Goal: Complete application form: Complete application form

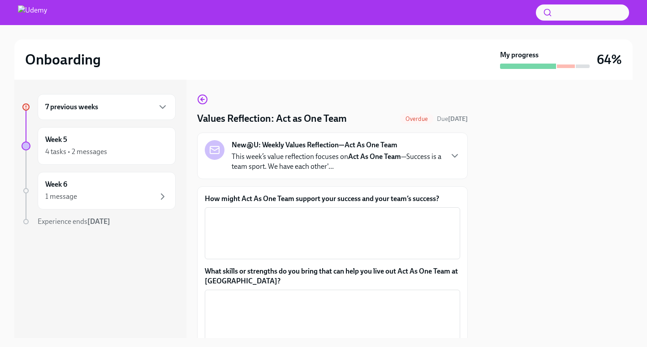
click at [453, 162] on div "New@U: Weekly Values Reflection—Act As One Team This week’s value reflection fo…" at bounding box center [332, 155] width 255 height 31
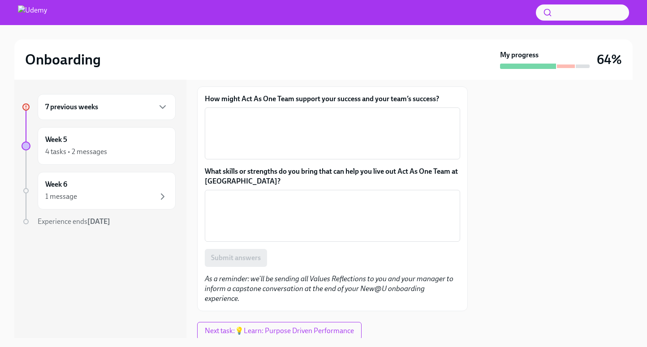
scroll to position [177, 0]
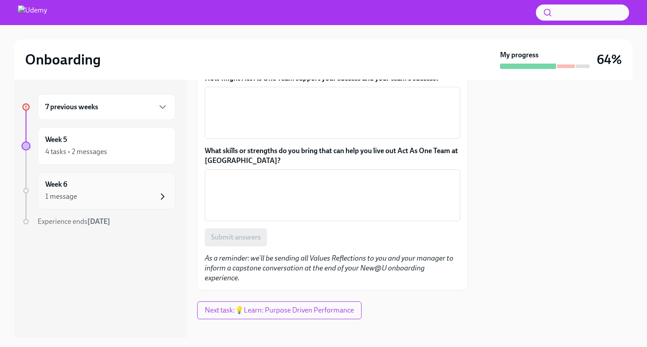
click at [163, 194] on icon "button" at bounding box center [162, 196] width 11 height 11
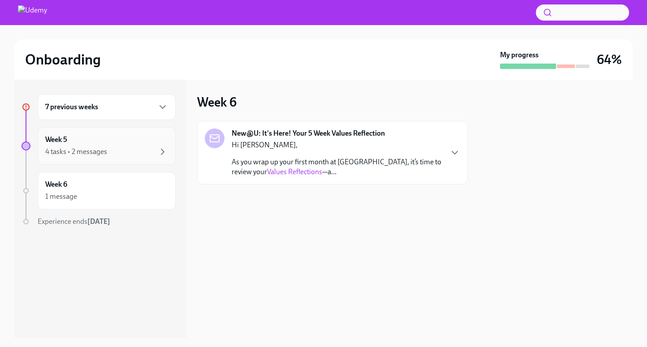
click at [155, 154] on div "4 tasks • 2 messages" at bounding box center [106, 151] width 123 height 11
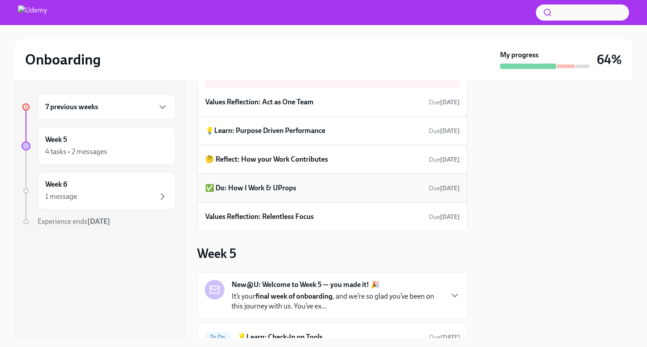
scroll to position [64, 0]
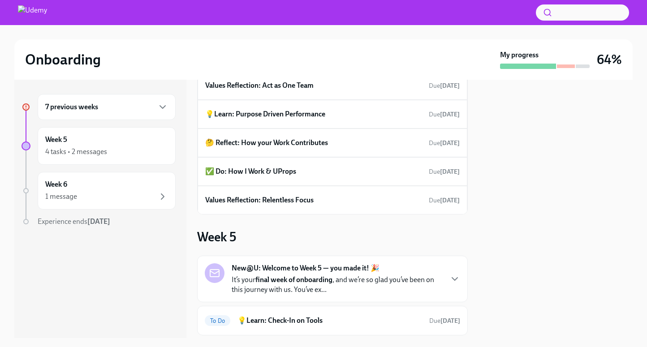
click at [162, 114] on div "7 previous weeks" at bounding box center [107, 107] width 138 height 26
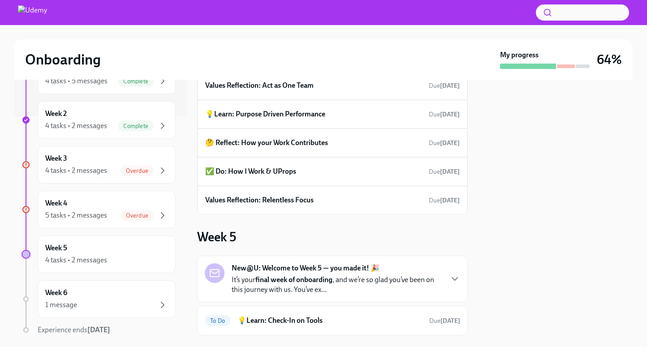
scroll to position [255, 0]
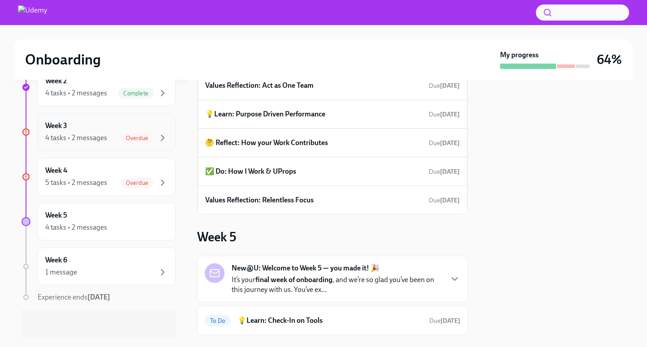
click at [121, 133] on div "Overdue" at bounding box center [143, 138] width 47 height 11
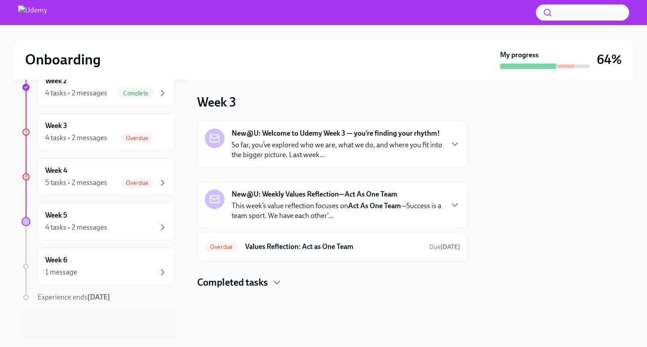
click at [461, 144] on div "New@U: Welcome to Udemy Week 3 — you’re finding your rhythm! So far, you’ve exp…" at bounding box center [332, 144] width 270 height 47
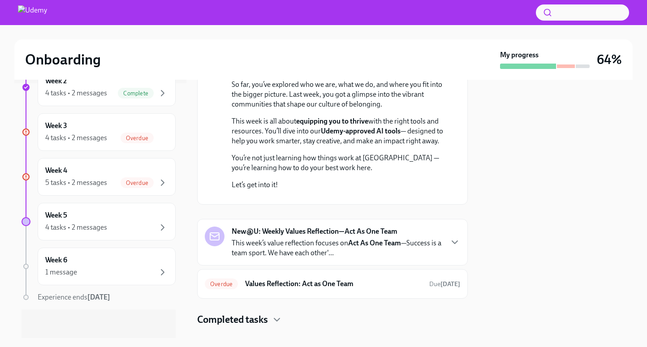
scroll to position [188, 0]
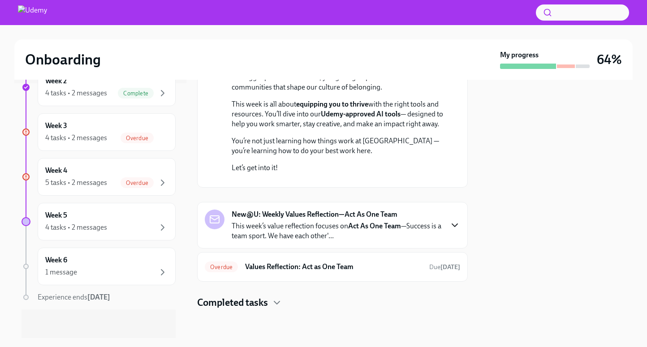
click at [454, 225] on icon "button" at bounding box center [454, 225] width 11 height 11
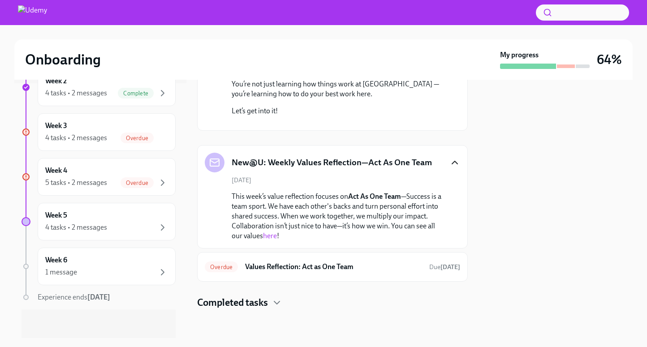
scroll to position [245, 0]
click at [71, 179] on div "5 tasks • 2 messages" at bounding box center [76, 183] width 62 height 10
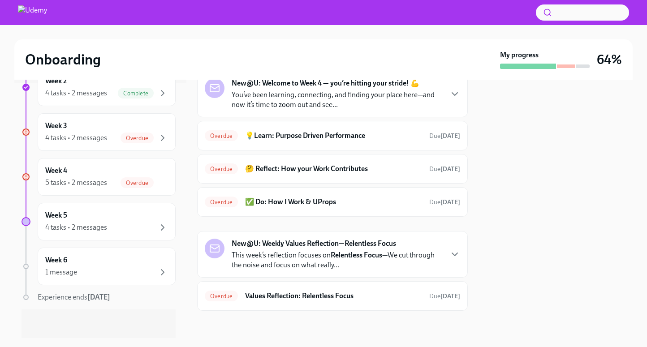
scroll to position [95, 0]
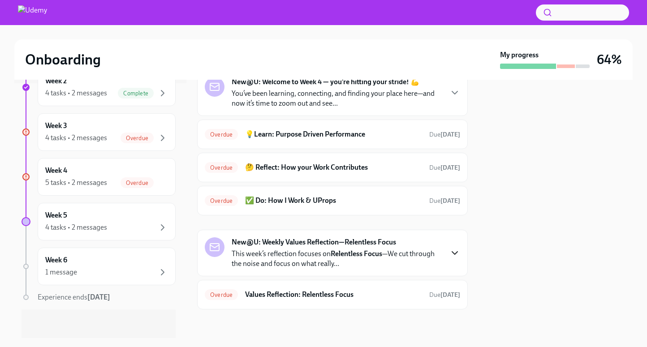
click at [453, 252] on icon "button" at bounding box center [454, 253] width 11 height 11
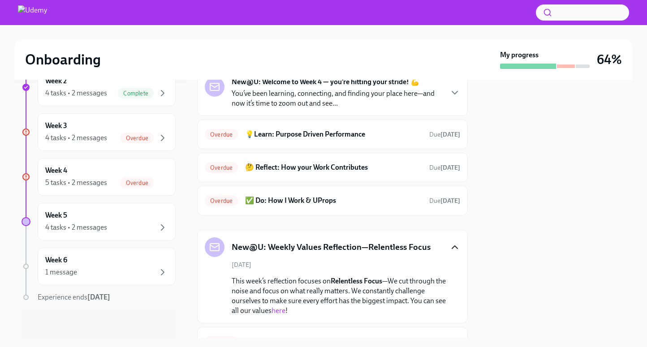
scroll to position [142, 0]
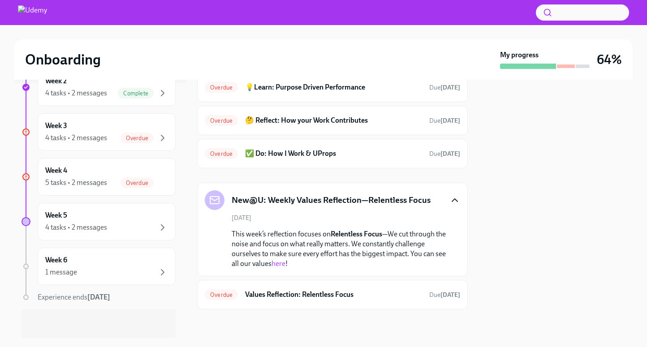
click at [448, 199] on div "New@U: Weekly Values Reflection—Relentless Focus" at bounding box center [332, 200] width 255 height 20
click at [457, 203] on icon "button" at bounding box center [454, 200] width 11 height 11
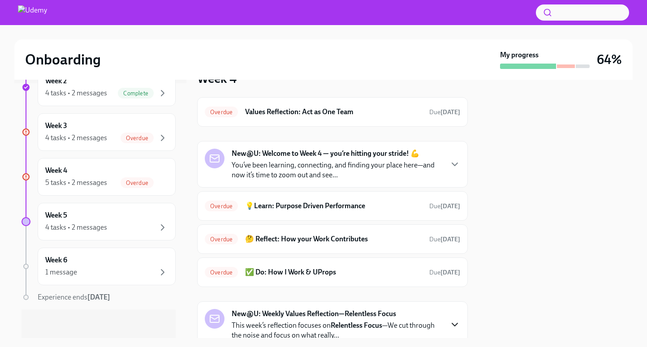
scroll to position [0, 0]
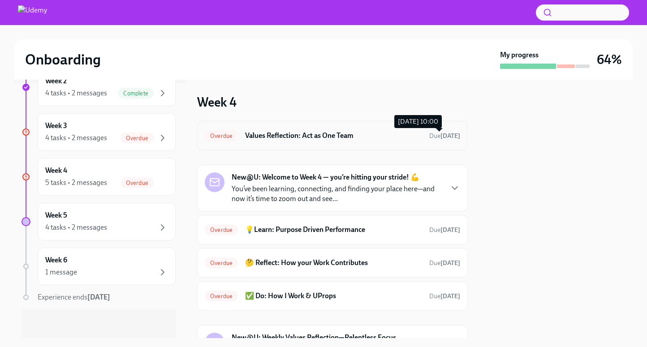
click at [429, 139] on span "Due [DATE]" at bounding box center [444, 136] width 31 height 8
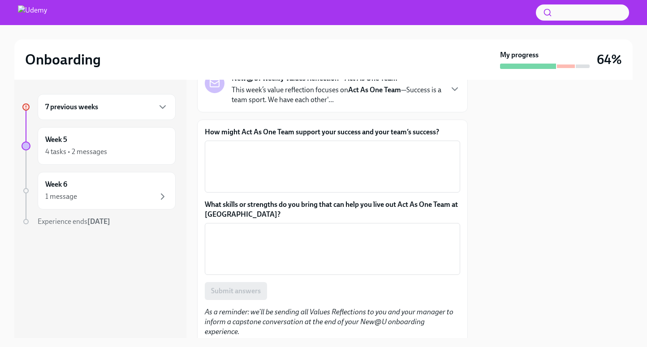
scroll to position [49, 0]
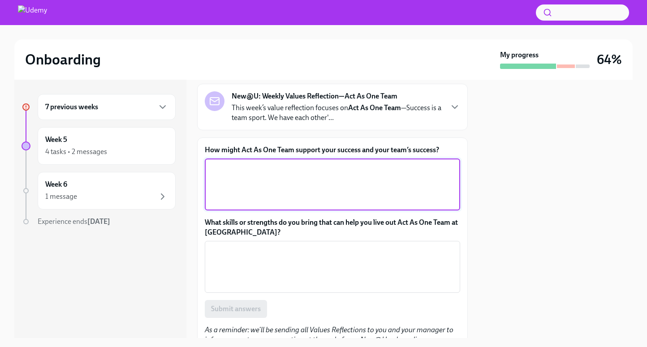
click at [276, 198] on textarea "How might Act As One Team support your success and your team’s success?" at bounding box center [332, 184] width 244 height 43
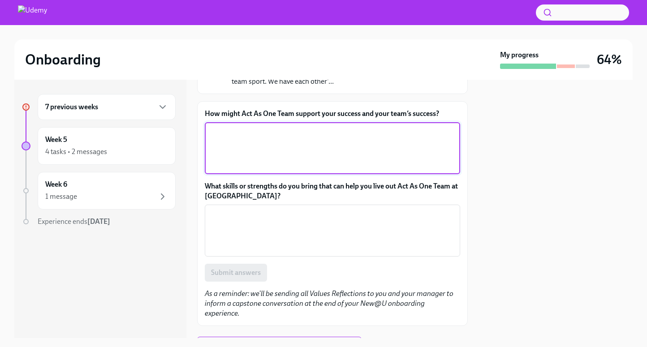
scroll to position [95, 0]
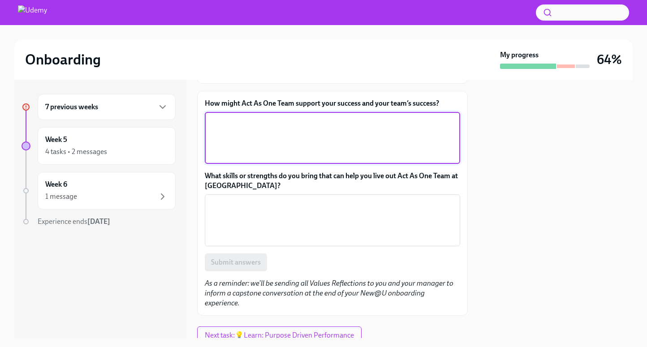
click at [243, 217] on textarea "What skills or strengths do you bring that can help you live out Act As One Tea…" at bounding box center [332, 220] width 244 height 43
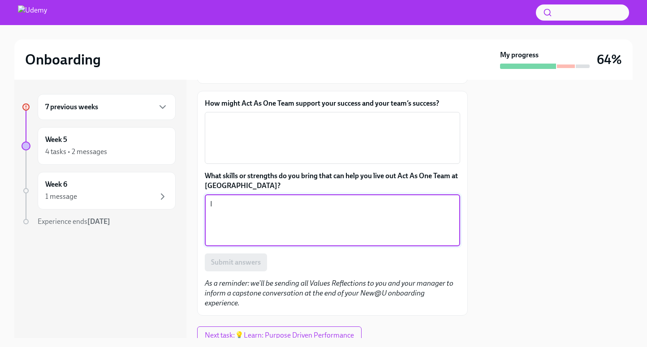
type textarea "I"
click at [338, 205] on textarea "Love the have different perspectives, recieve feedback and" at bounding box center [332, 220] width 244 height 43
click at [403, 199] on textarea "Love the have different perspectives, recieve feedback and" at bounding box center [332, 220] width 244 height 43
click at [328, 204] on textarea "Love the have different perspectives, recieve feedback and" at bounding box center [332, 220] width 244 height 43
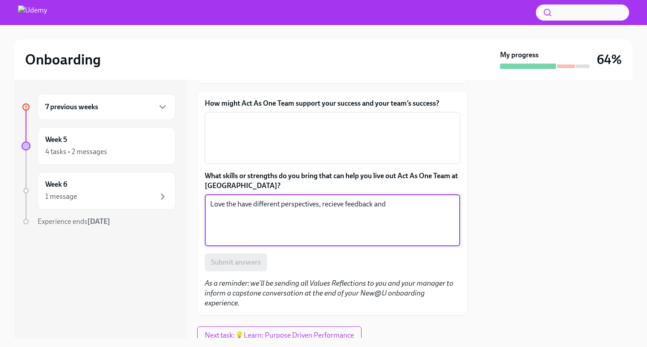
click at [328, 204] on textarea "Love the have different perspectives, recieve feedback and" at bounding box center [332, 220] width 244 height 43
click at [333, 204] on textarea "Love the have different perspectives, recieve feedback and" at bounding box center [332, 220] width 244 height 43
click at [409, 202] on textarea "Love the have different perspectives, receive feedback and" at bounding box center [332, 220] width 244 height 43
click at [233, 206] on textarea "Love the have different perspectives, receive feedback and" at bounding box center [332, 220] width 244 height 43
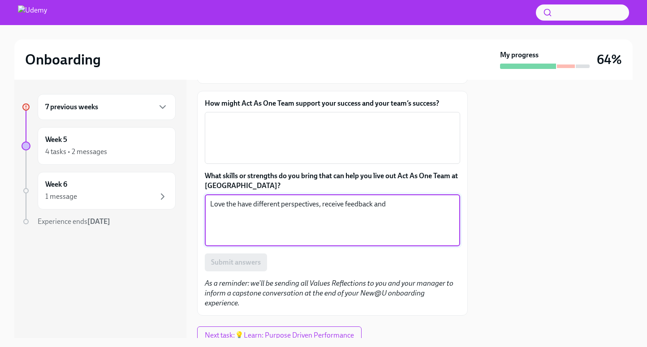
click at [233, 206] on textarea "Love the have different perspectives, receive feedback and" at bounding box center [332, 220] width 244 height 43
click at [391, 205] on textarea "Love to have different perspectives, receive feedback and" at bounding box center [332, 220] width 244 height 43
type textarea "Love to have different perspectives, receive feedback and try to provide it, as…"
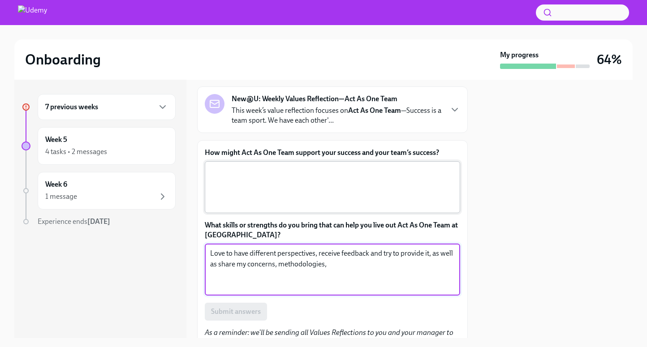
scroll to position [47, 0]
